Goal: Answer question/provide support: Answer question/provide support

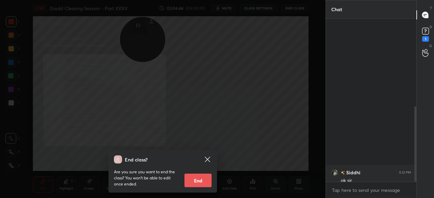
scroll to position [178, 89]
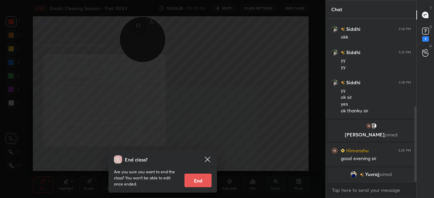
click at [210, 158] on icon at bounding box center [207, 159] width 5 height 5
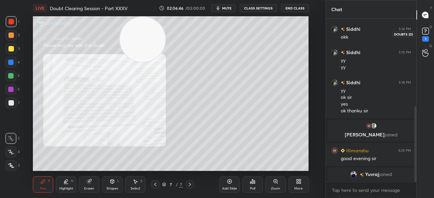
click at [429, 40] on div "1" at bounding box center [425, 38] width 7 height 5
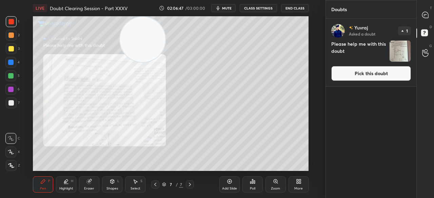
click at [364, 72] on button "Pick this doubt" at bounding box center [371, 73] width 80 height 15
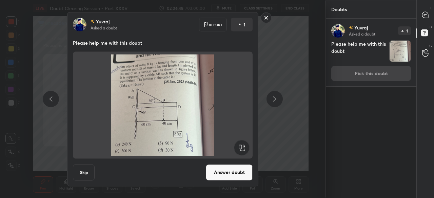
click at [227, 173] on button "Answer doubt" at bounding box center [229, 173] width 47 height 16
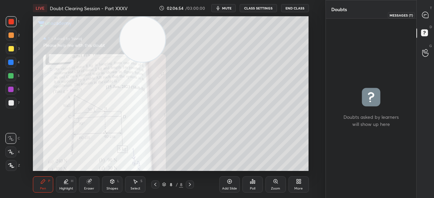
click at [421, 19] on div at bounding box center [426, 15] width 14 height 12
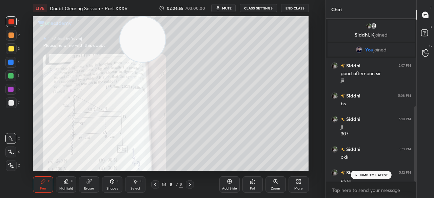
scroll to position [161, 89]
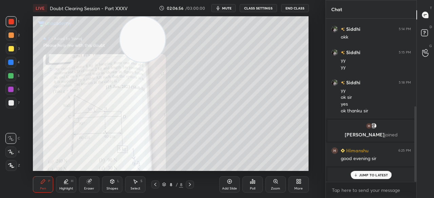
click at [363, 175] on p "JUMP TO LATEST" at bounding box center [373, 175] width 29 height 4
click at [12, 50] on div at bounding box center [10, 48] width 5 height 5
click at [14, 47] on div at bounding box center [11, 48] width 11 height 11
click at [217, 10] on icon "button" at bounding box center [217, 7] width 5 height 5
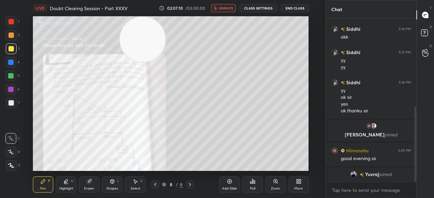
click at [297, 6] on button "End Class" at bounding box center [295, 8] width 28 height 8
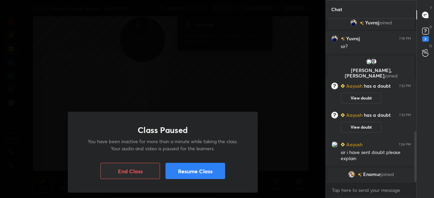
scroll to position [366, 0]
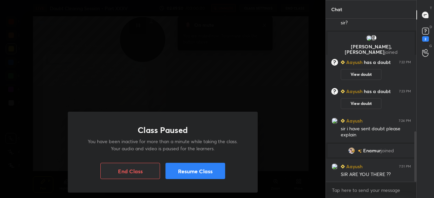
click at [173, 163] on div "Class Paused You have been inactive for more than a minute while taking the cla…" at bounding box center [163, 152] width 190 height 81
click at [169, 170] on button "Resume Class" at bounding box center [196, 171] width 60 height 16
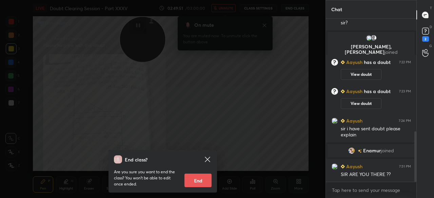
click at [208, 159] on icon at bounding box center [208, 160] width 8 height 8
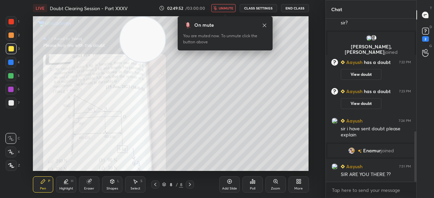
click at [231, 9] on span "unmute" at bounding box center [226, 8] width 15 height 5
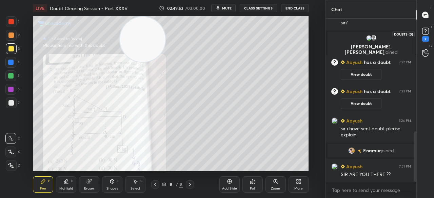
click at [428, 34] on rect at bounding box center [425, 31] width 6 height 6
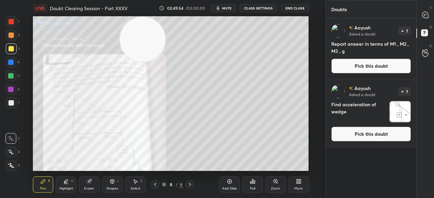
click at [379, 65] on button "Pick this doubt" at bounding box center [371, 66] width 80 height 15
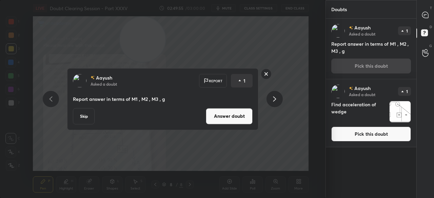
click at [349, 137] on button "Pick this doubt" at bounding box center [371, 134] width 80 height 15
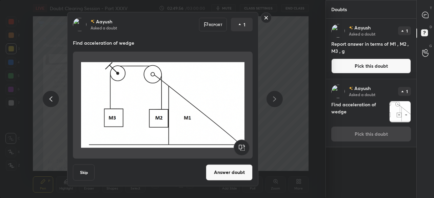
click at [231, 172] on button "Answer doubt" at bounding box center [229, 173] width 47 height 16
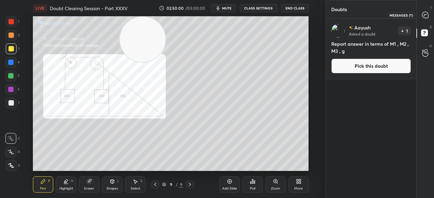
click at [421, 17] on div at bounding box center [426, 15] width 14 height 12
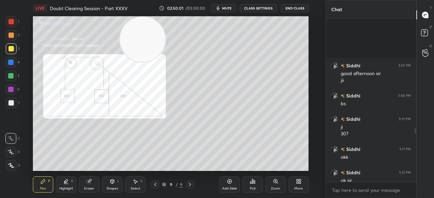
scroll to position [161, 89]
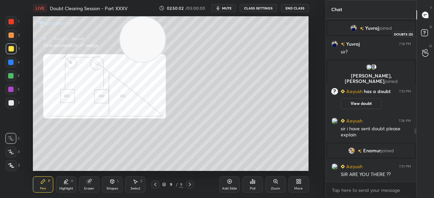
click at [424, 32] on icon at bounding box center [424, 32] width 2 height 3
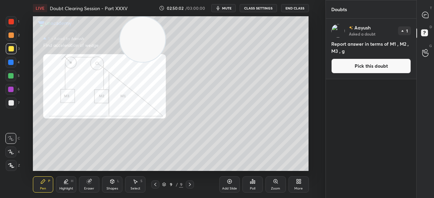
click at [384, 72] on button "Pick this doubt" at bounding box center [371, 66] width 80 height 15
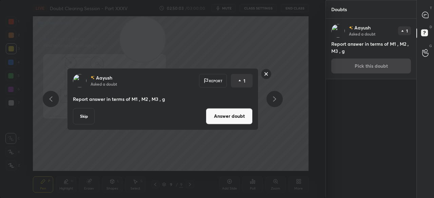
click at [240, 115] on button "Answer doubt" at bounding box center [229, 116] width 47 height 16
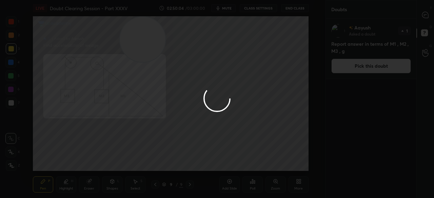
click at [427, 18] on div at bounding box center [217, 99] width 434 height 198
click at [422, 18] on div at bounding box center [217, 99] width 434 height 198
click at [424, 16] on div at bounding box center [217, 99] width 434 height 198
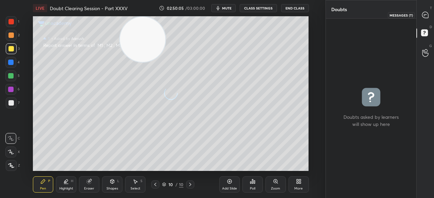
click at [425, 16] on icon at bounding box center [424, 16] width 1 height 0
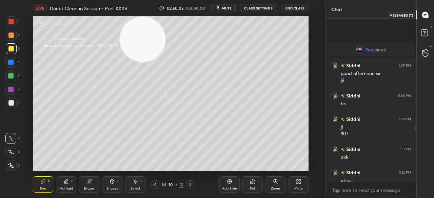
click at [424, 16] on icon at bounding box center [425, 15] width 6 height 6
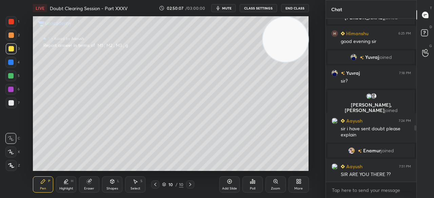
click at [153, 183] on icon at bounding box center [155, 184] width 5 height 5
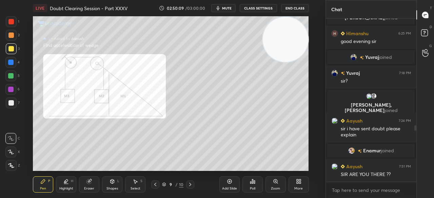
click at [16, 23] on div at bounding box center [11, 21] width 11 height 11
click at [15, 25] on div at bounding box center [11, 21] width 11 height 11
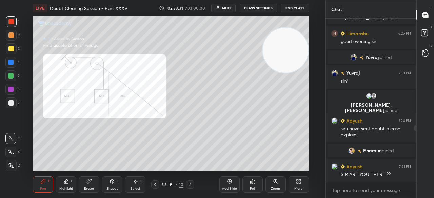
click at [294, 6] on button "End Class" at bounding box center [295, 8] width 28 height 8
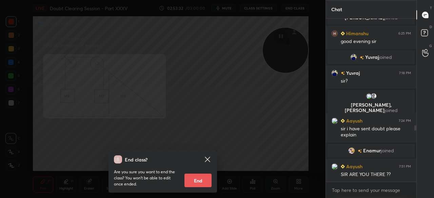
click at [192, 179] on button "End" at bounding box center [198, 181] width 27 height 14
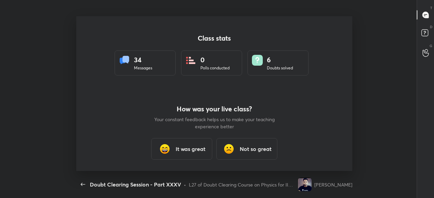
scroll to position [155, 429]
